Goal: Task Accomplishment & Management: Complete application form

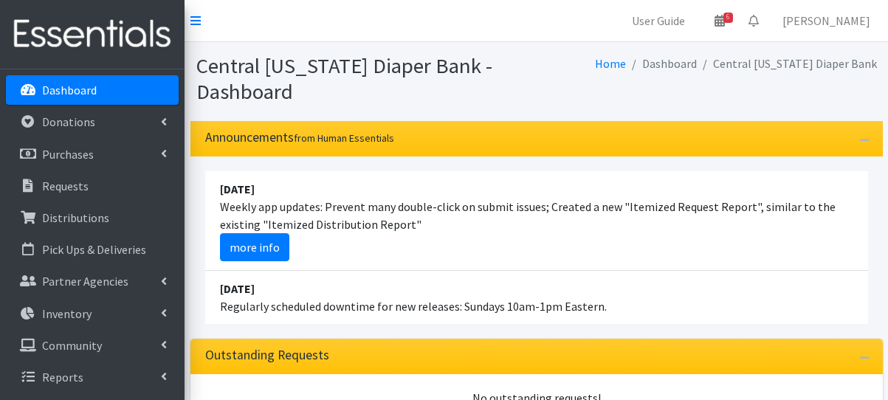
scroll to position [162, 0]
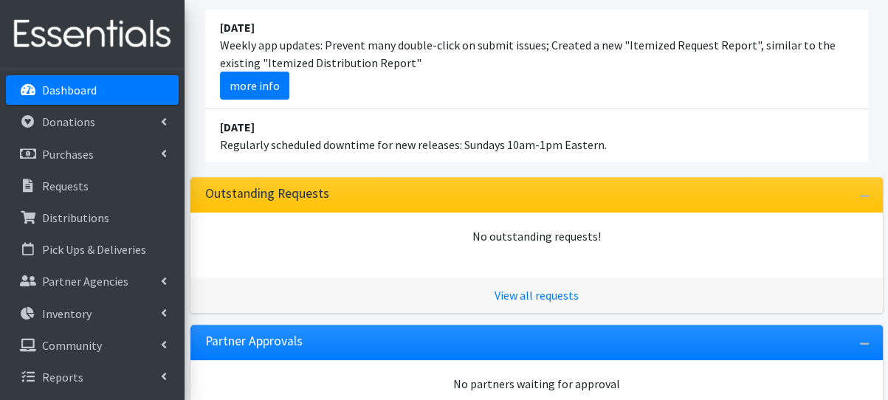
drag, startPoint x: 0, startPoint y: 0, endPoint x: 106, endPoint y: 84, distance: 135.6
click at [106, 84] on link "Dashboard" at bounding box center [92, 90] width 173 height 30
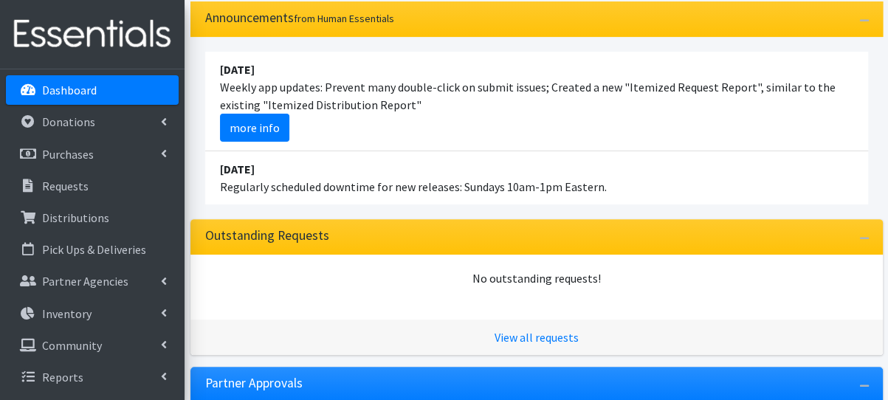
scroll to position [295, 0]
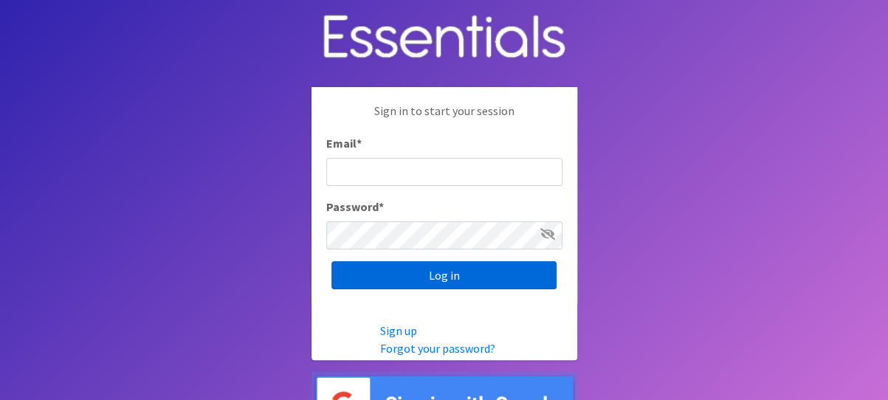
type input "melissa@cnydiaperbank.org"
click at [440, 272] on input "Log in" at bounding box center [443, 275] width 225 height 28
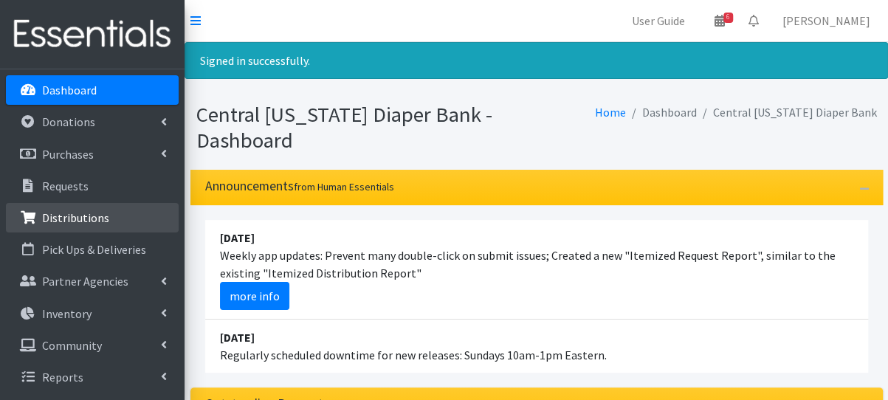
click at [78, 219] on p "Distributions" at bounding box center [75, 217] width 67 height 15
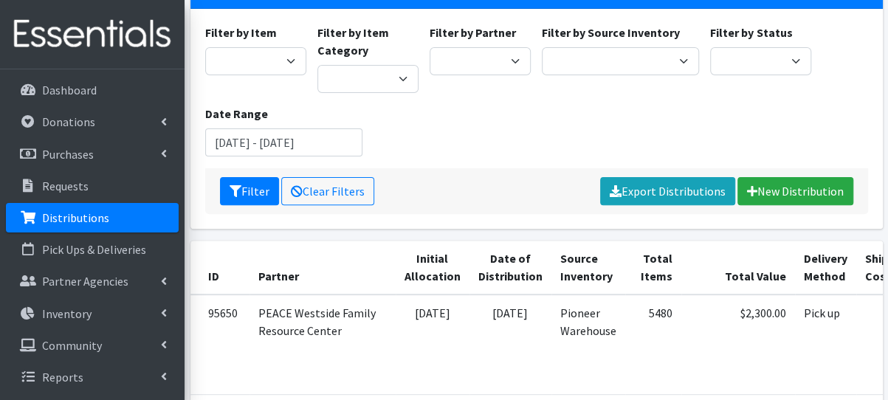
scroll to position [148, 0]
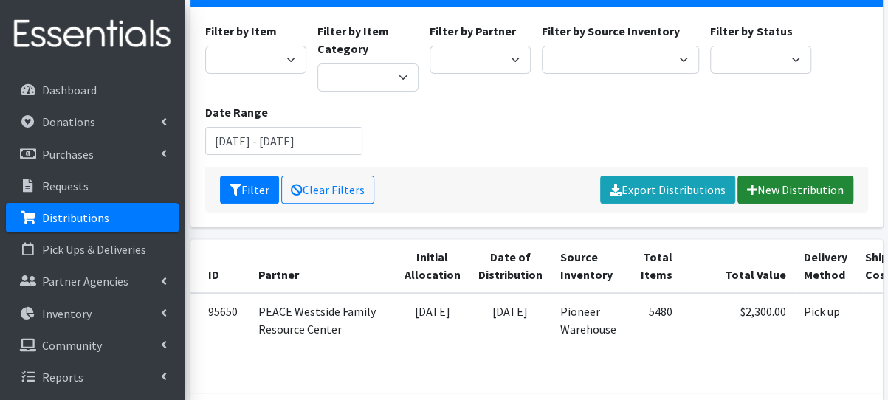
click at [758, 177] on link "New Distribution" at bounding box center [796, 190] width 116 height 28
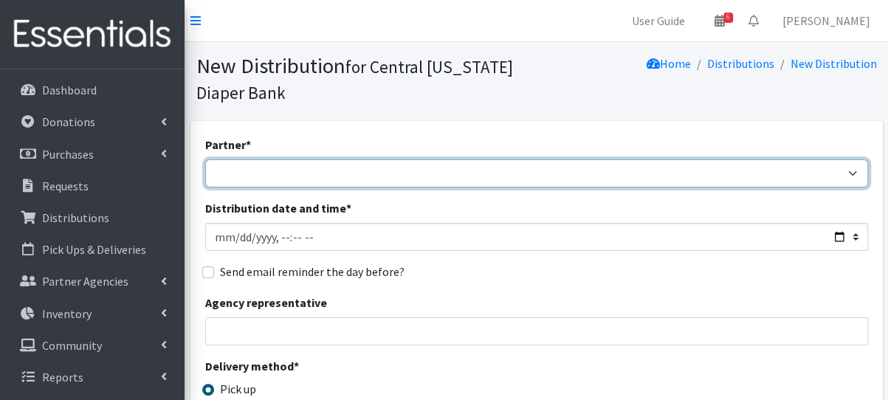
click at [331, 174] on select "All Saints Church Baby Momma Association Bellegrove Missionary Baptist Church F…" at bounding box center [536, 173] width 663 height 28
select select "292"
click at [205, 159] on select "All Saints Church Baby Momma Association Bellegrove Missionary Baptist Church F…" at bounding box center [536, 173] width 663 height 28
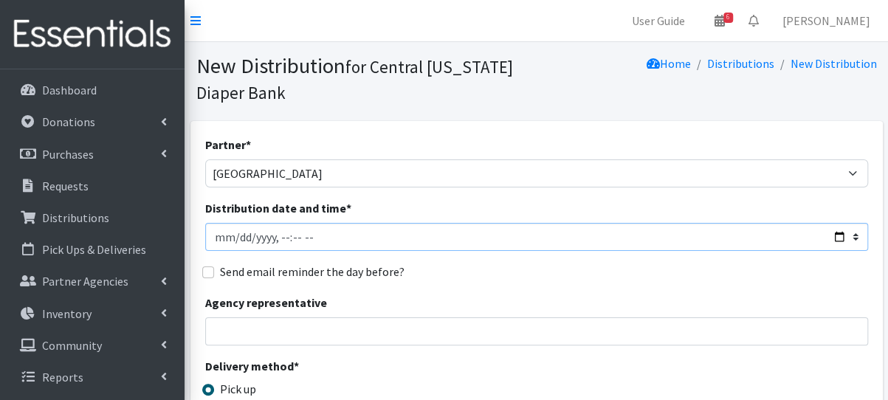
click at [239, 241] on input "Distribution date and time *" at bounding box center [536, 237] width 663 height 28
type input "2025-08-28T10:00"
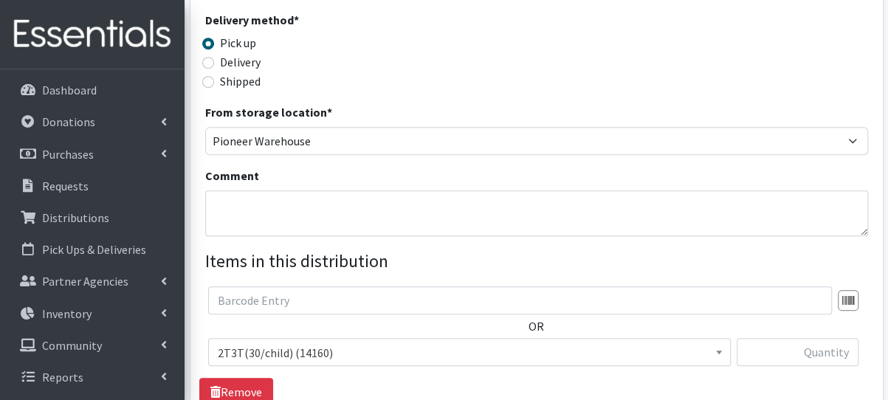
scroll to position [369, 0]
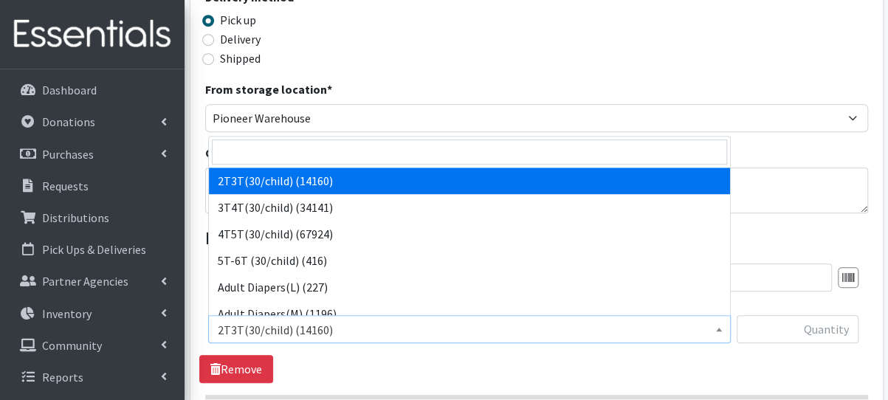
click at [313, 337] on span "2T3T(30/child) (14160)" at bounding box center [470, 330] width 504 height 21
click at [298, 159] on input "search" at bounding box center [469, 152] width 515 height 25
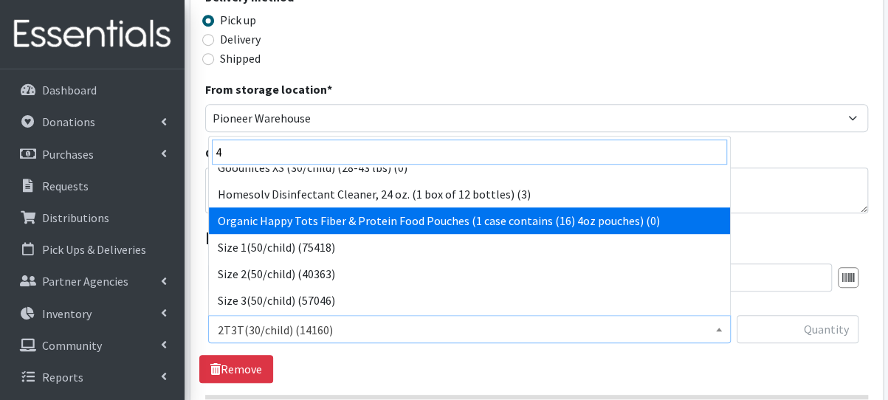
scroll to position [221, 0]
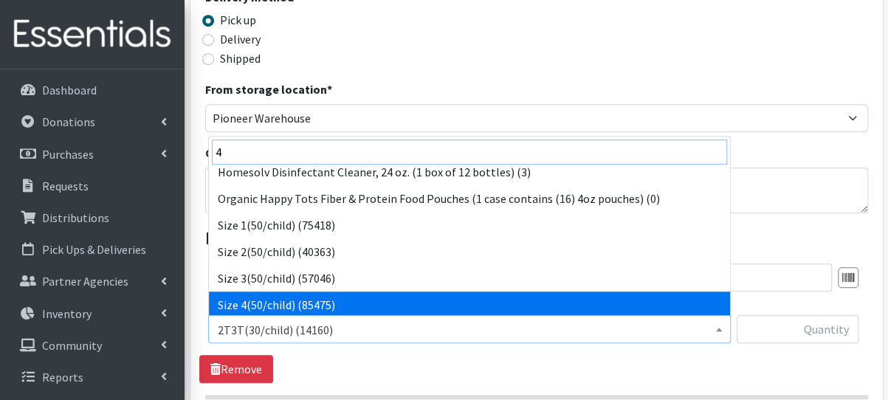
type input "4"
select select "963"
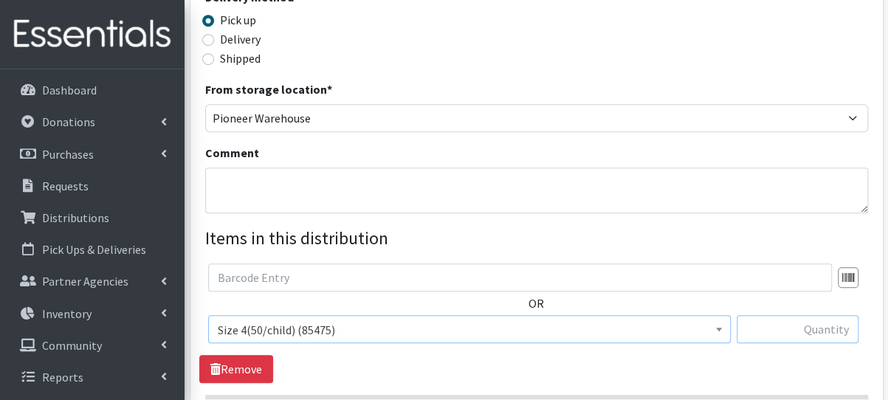
click at [760, 331] on input "text" at bounding box center [798, 329] width 122 height 28
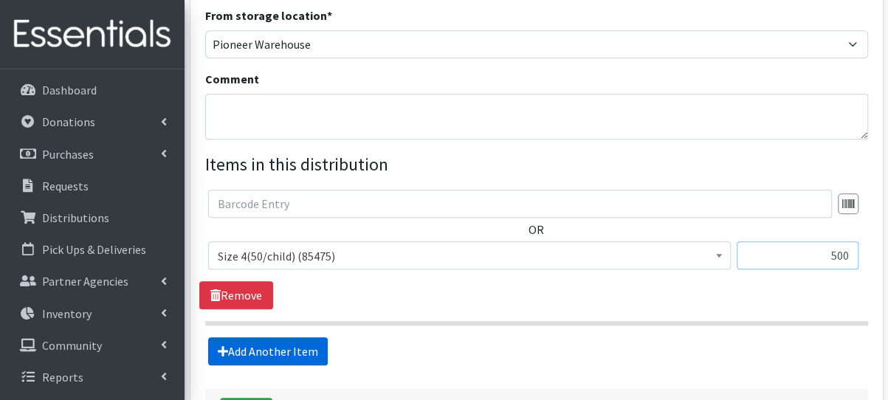
type input "500"
click at [242, 343] on link "Add Another Item" at bounding box center [268, 351] width 120 height 28
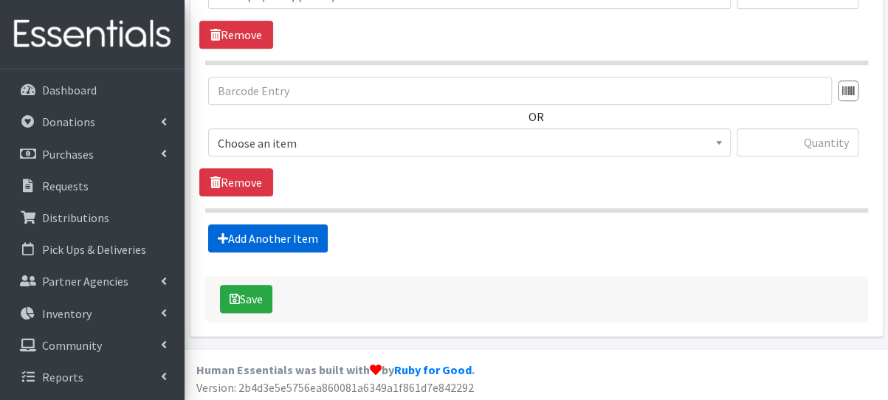
scroll to position [704, 0]
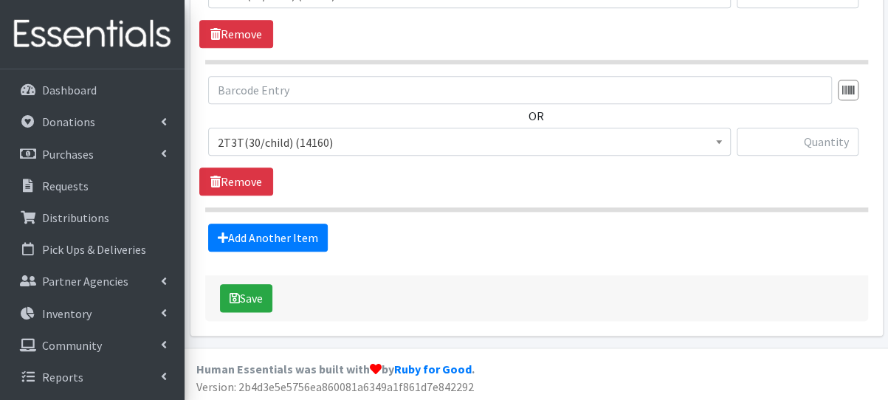
click at [262, 144] on span "2T3T(30/child) (14160)" at bounding box center [470, 142] width 504 height 21
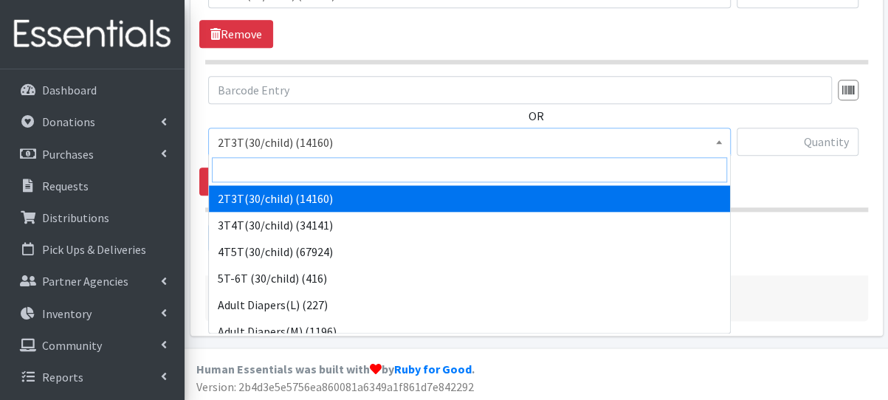
click at [273, 171] on input "search" at bounding box center [469, 169] width 515 height 25
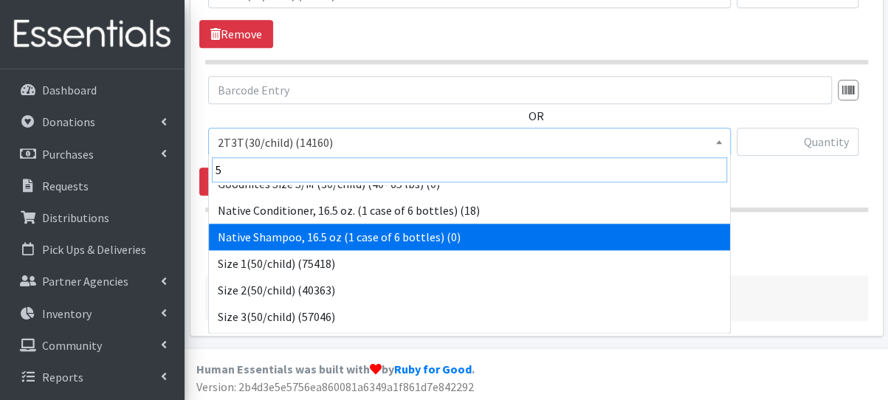
scroll to position [221, 0]
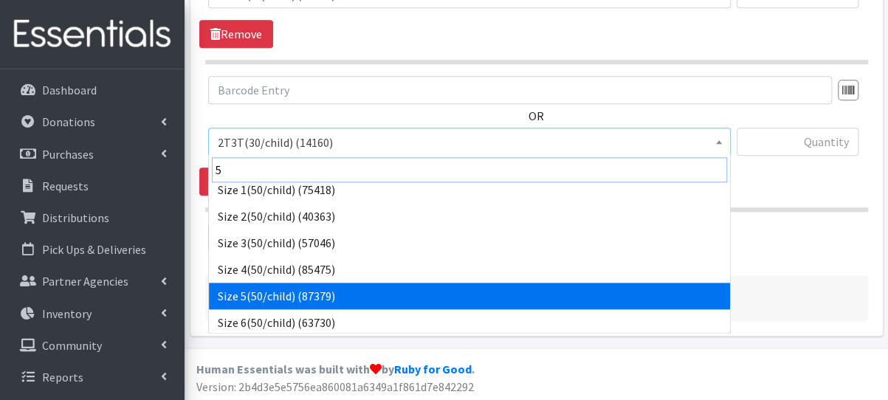
type input "5"
select select "964"
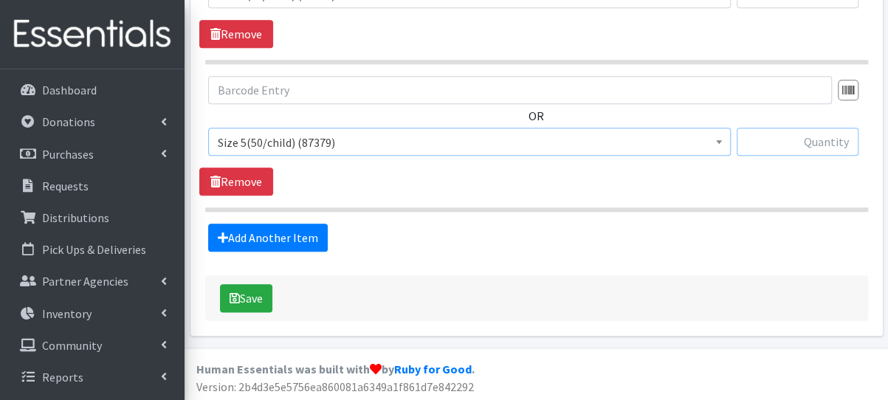
click at [768, 141] on input "text" at bounding box center [798, 142] width 122 height 28
type input "500"
click at [272, 238] on link "Add Another Item" at bounding box center [268, 238] width 120 height 28
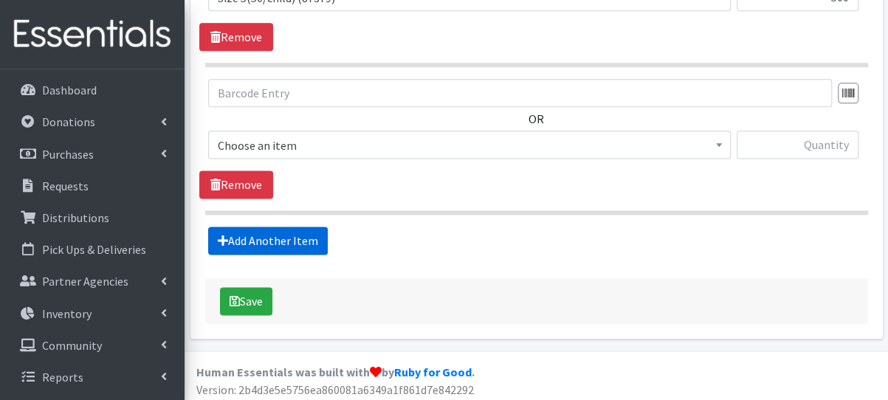
scroll to position [851, 0]
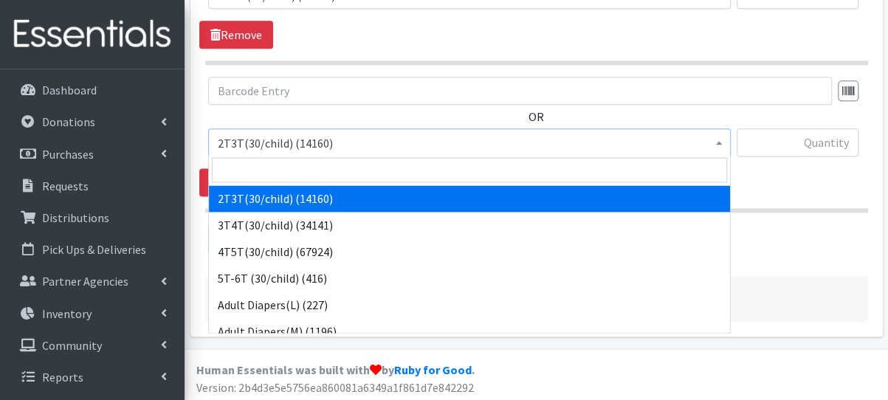
click at [292, 153] on span "2T3T(30/child) (14160)" at bounding box center [469, 142] width 523 height 28
click at [301, 165] on input "search" at bounding box center [469, 169] width 515 height 25
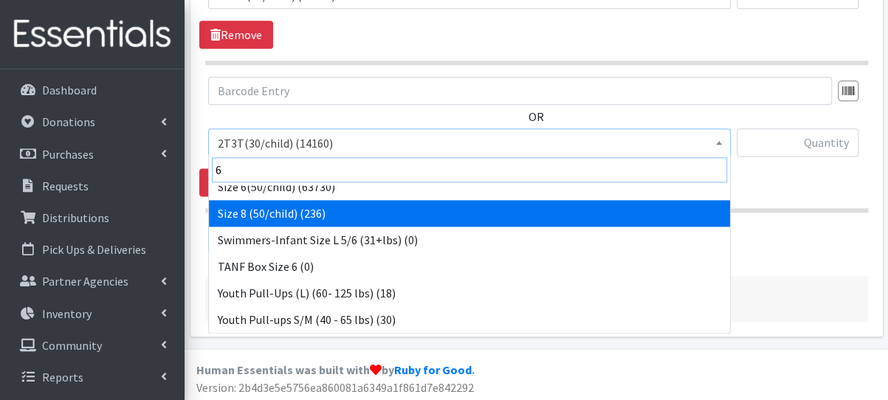
scroll to position [337, 0]
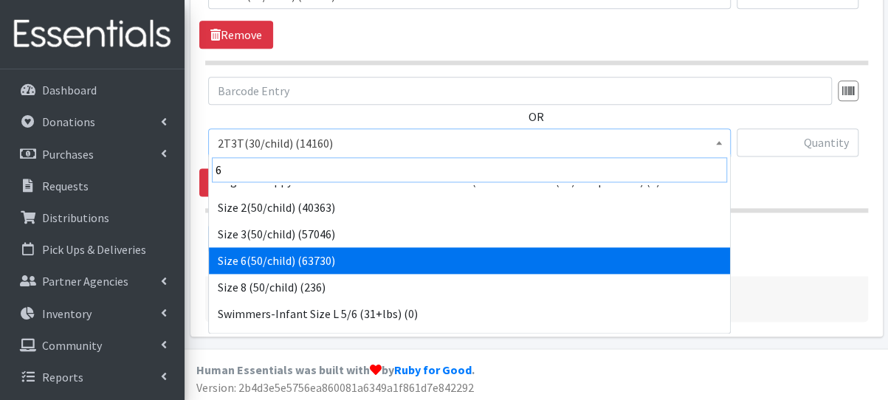
type input "6"
select select "966"
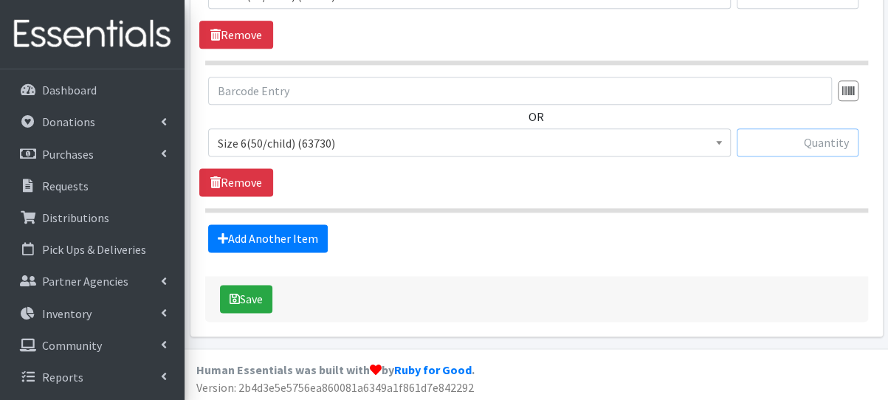
click at [800, 142] on input "text" at bounding box center [798, 142] width 122 height 28
type input "500"
click at [266, 296] on button "Save" at bounding box center [246, 299] width 52 height 28
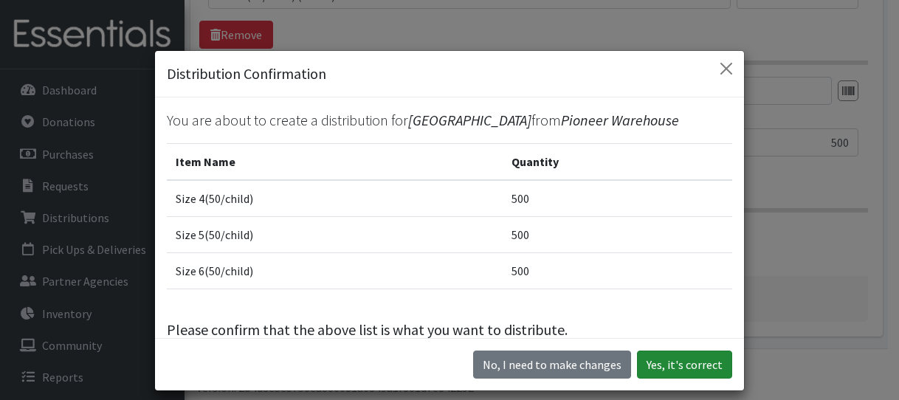
click at [666, 365] on button "Yes, it's correct" at bounding box center [684, 365] width 95 height 28
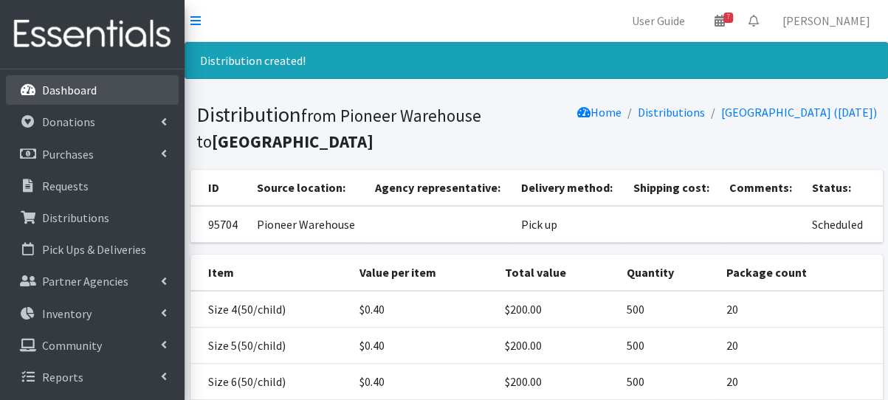
click at [44, 98] on link "Dashboard" at bounding box center [92, 90] width 173 height 30
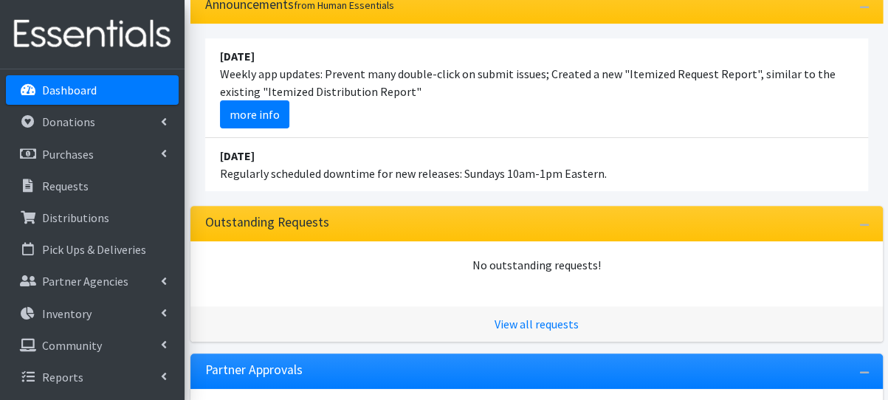
scroll to position [148, 0]
